Goal: Check status: Check status

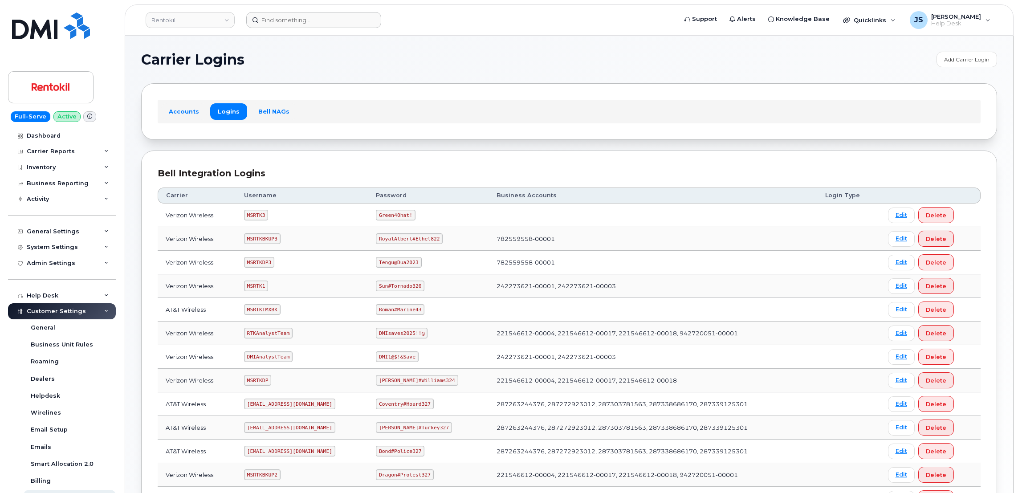
scroll to position [134, 0]
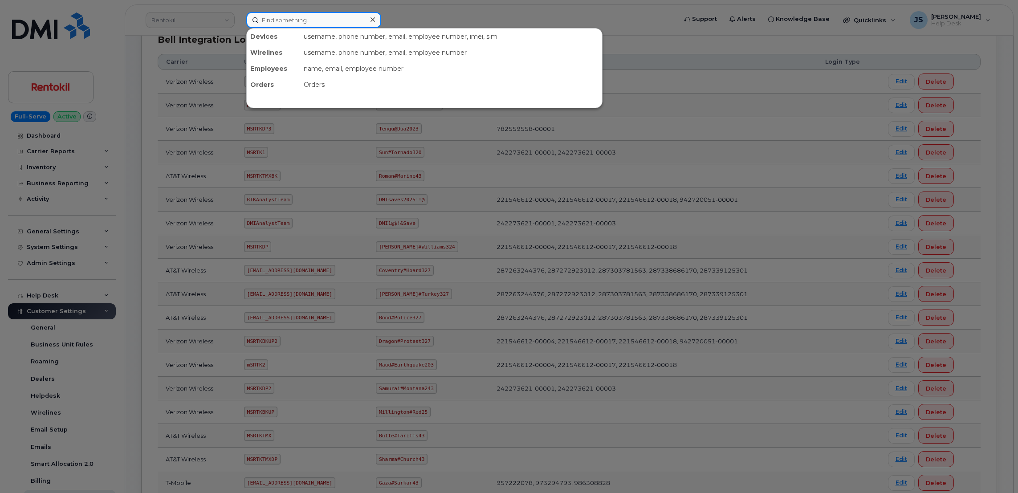
click at [319, 16] on input at bounding box center [313, 20] width 135 height 16
paste input "[PHONE_NUMBER]"
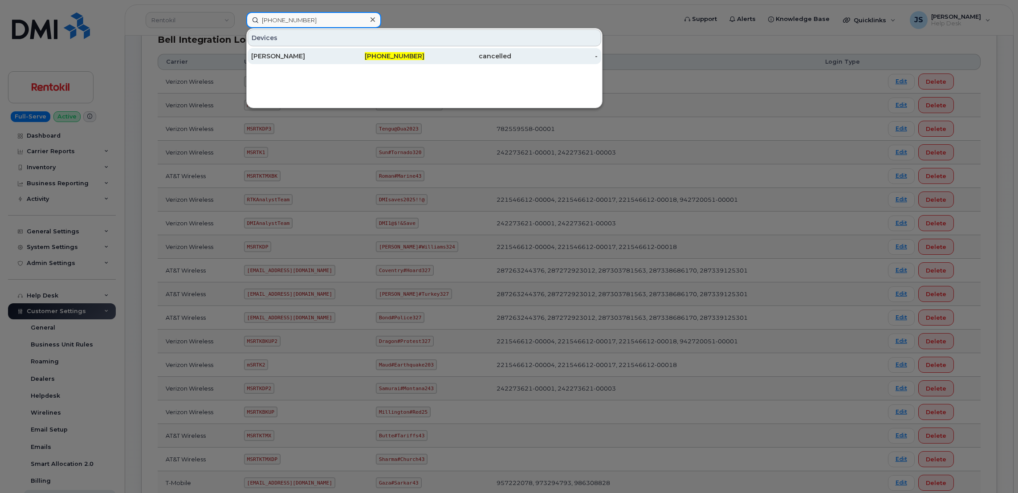
type input "[PHONE_NUMBER]"
click at [289, 56] on div "[PERSON_NAME]" at bounding box center [294, 56] width 87 height 9
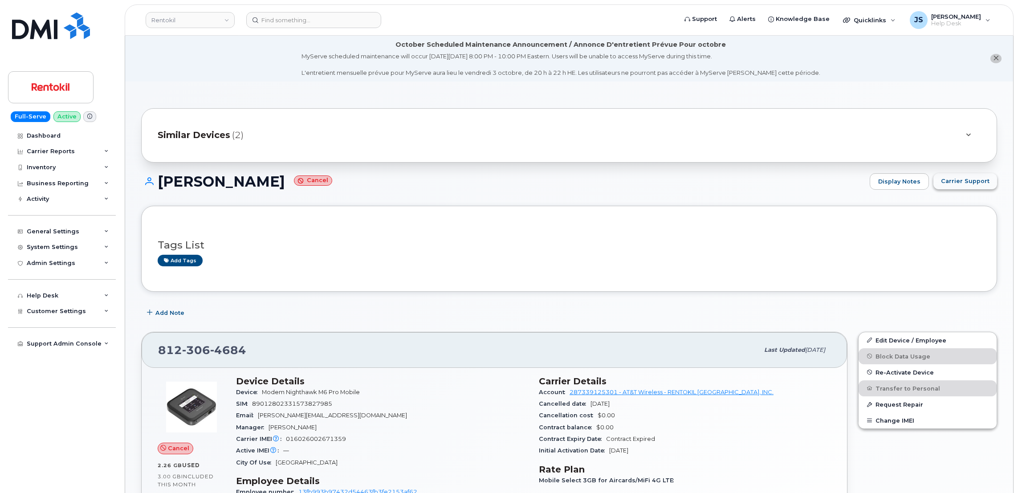
click at [969, 179] on span "Carrier Support" at bounding box center [965, 181] width 49 height 8
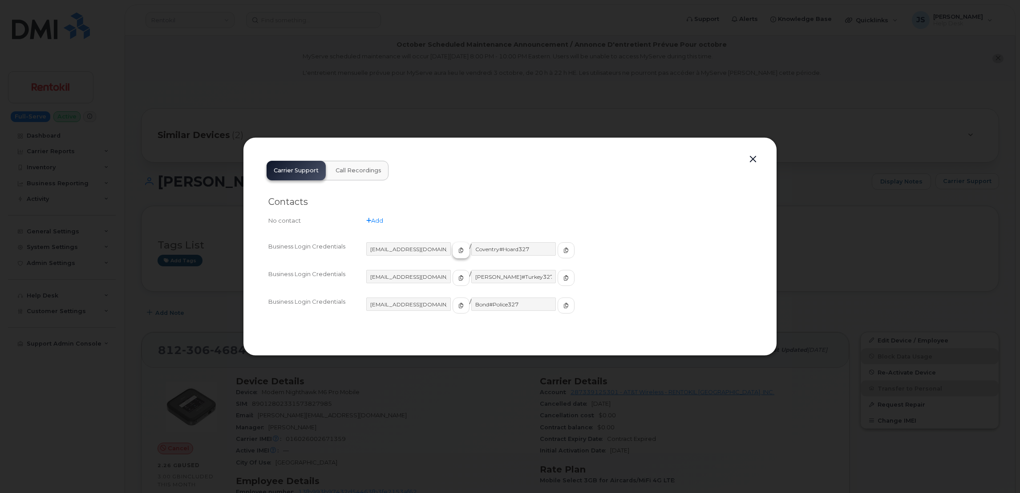
click at [458, 251] on icon "button" at bounding box center [460, 249] width 5 height 5
click at [564, 251] on icon "button" at bounding box center [566, 249] width 5 height 5
